Goal: Check status: Check status

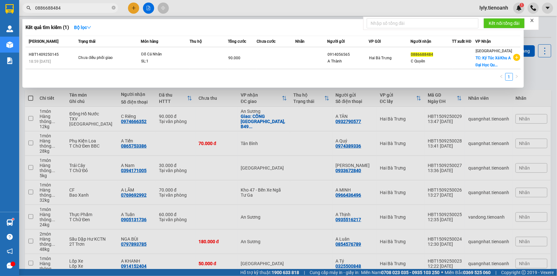
click at [89, 10] on input "0886688484" at bounding box center [72, 7] width 75 height 7
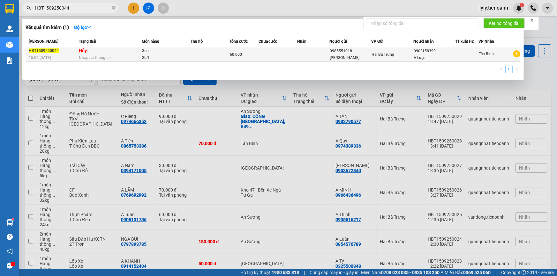
type input "HBT1509250044"
click at [197, 49] on td at bounding box center [210, 54] width 39 height 15
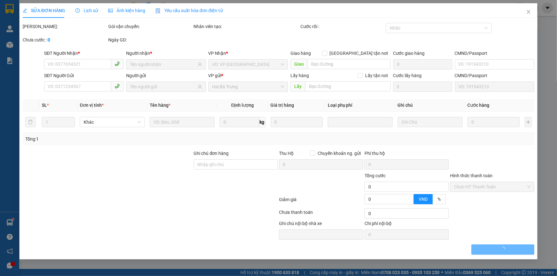
type input "0903158399"
type input "A Luận"
type input "0985551018"
type input "[PERSON_NAME]"
type input "60.000"
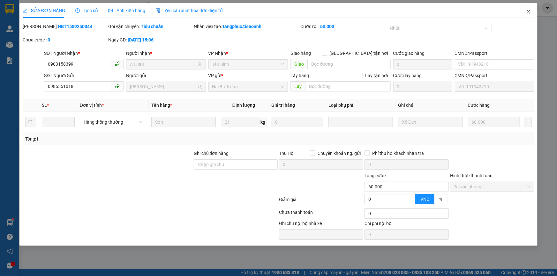
click at [524, 11] on span "Close" at bounding box center [529, 12] width 18 height 18
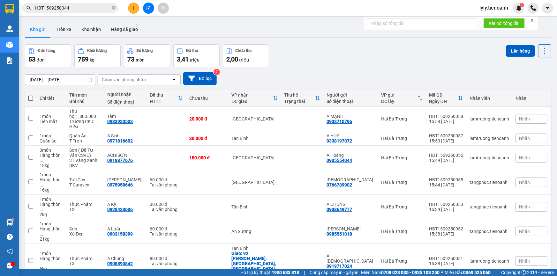
click at [74, 9] on input "HBT1509250044" at bounding box center [72, 7] width 75 height 7
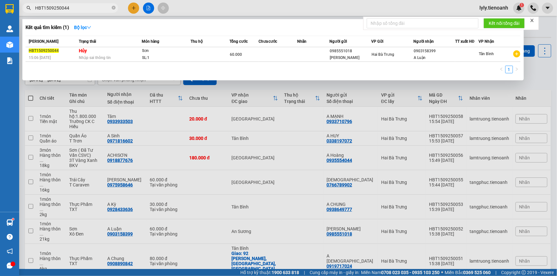
click at [74, 9] on input "HBT1509250044" at bounding box center [72, 7] width 75 height 7
click at [36, 9] on input "HBT1509250044" at bounding box center [72, 7] width 75 height 7
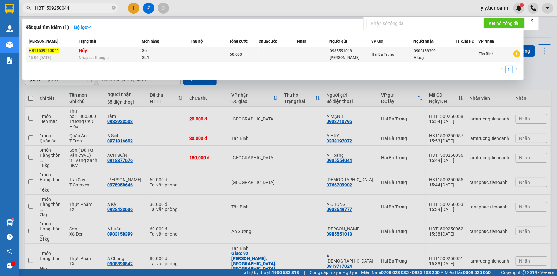
click at [409, 57] on div "Hai Bà Trưng" at bounding box center [391, 54] width 41 height 7
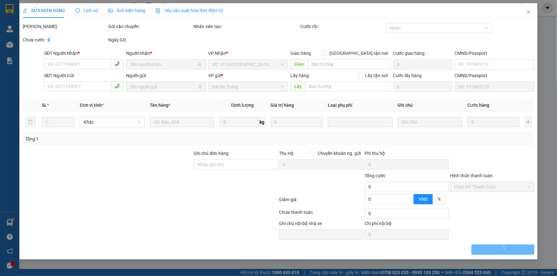
type input "0903158399"
type input "A Luận"
type input "0985551018"
type input "[PERSON_NAME]"
type input "60.000"
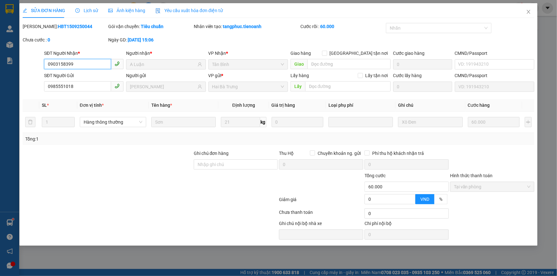
click at [99, 64] on input "0903158399" at bounding box center [77, 64] width 67 height 10
click at [530, 12] on icon "close" at bounding box center [528, 11] width 5 height 5
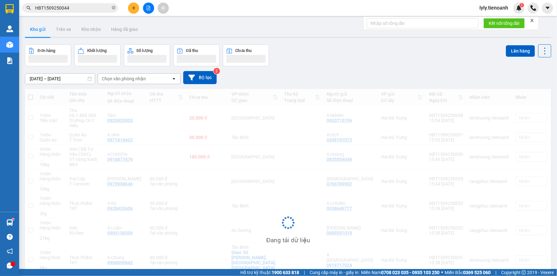
click at [103, 11] on input "HBT1509250044" at bounding box center [72, 7] width 75 height 7
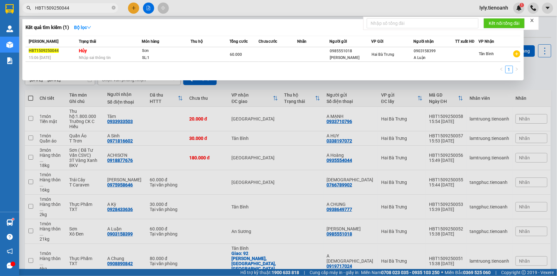
click at [103, 11] on input "HBT1509250044" at bounding box center [72, 7] width 75 height 7
paste input "0903158399"
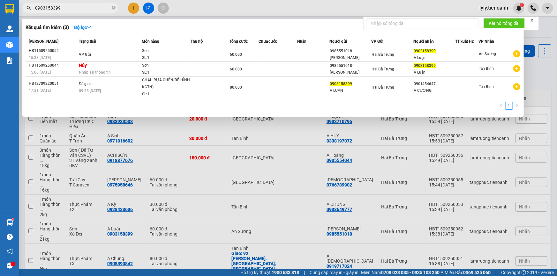
type input "0903158399"
